Goal: Transaction & Acquisition: Obtain resource

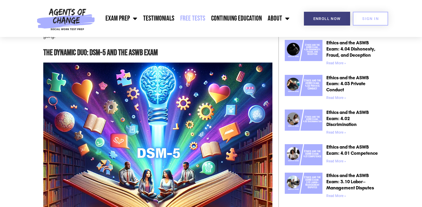
scroll to position [310, 0]
click at [195, 18] on link "Free Tests" at bounding box center [192, 18] width 31 height 15
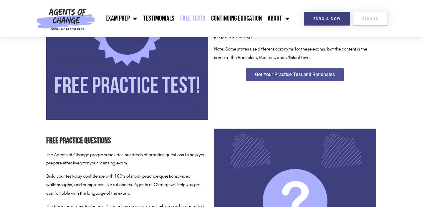
scroll to position [162, 0]
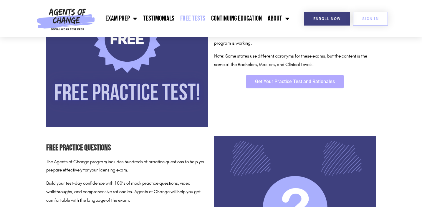
click at [297, 75] on link "Get Your Practice Test and Rationales" at bounding box center [294, 82] width 97 height 14
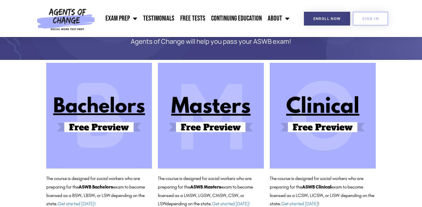
scroll to position [33, 0]
click at [214, 124] on img at bounding box center [211, 116] width 106 height 106
